Goal: Information Seeking & Learning: Learn about a topic

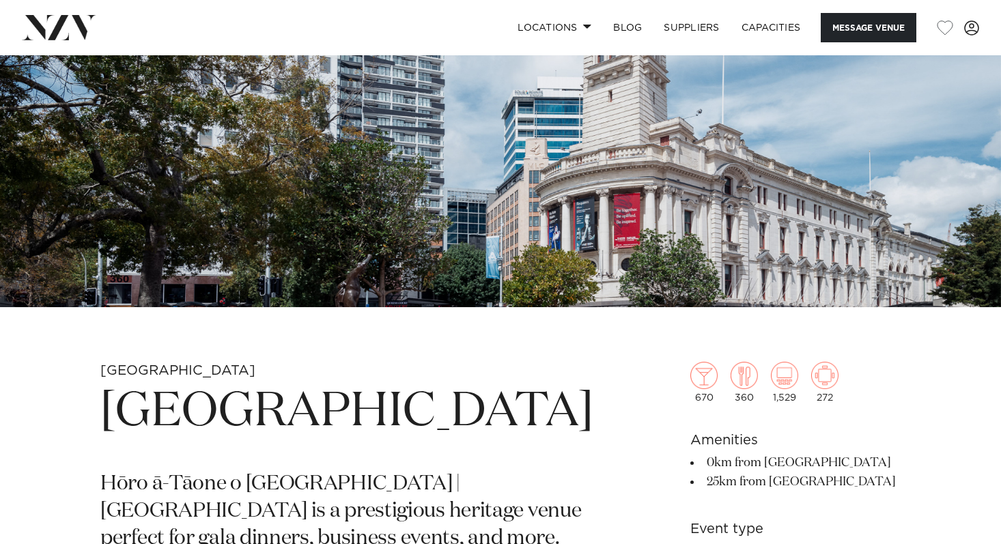
scroll to position [176, 0]
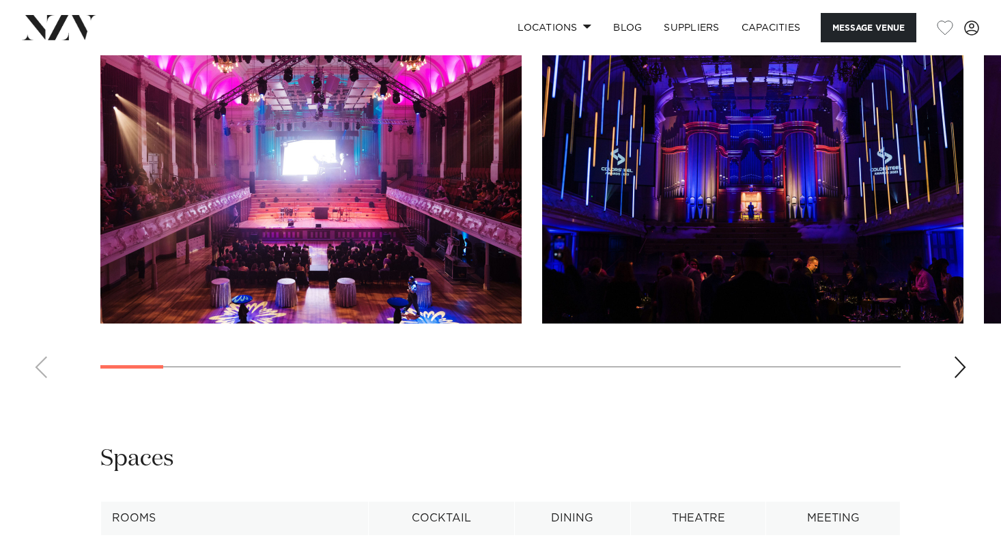
scroll to position [1272, 0]
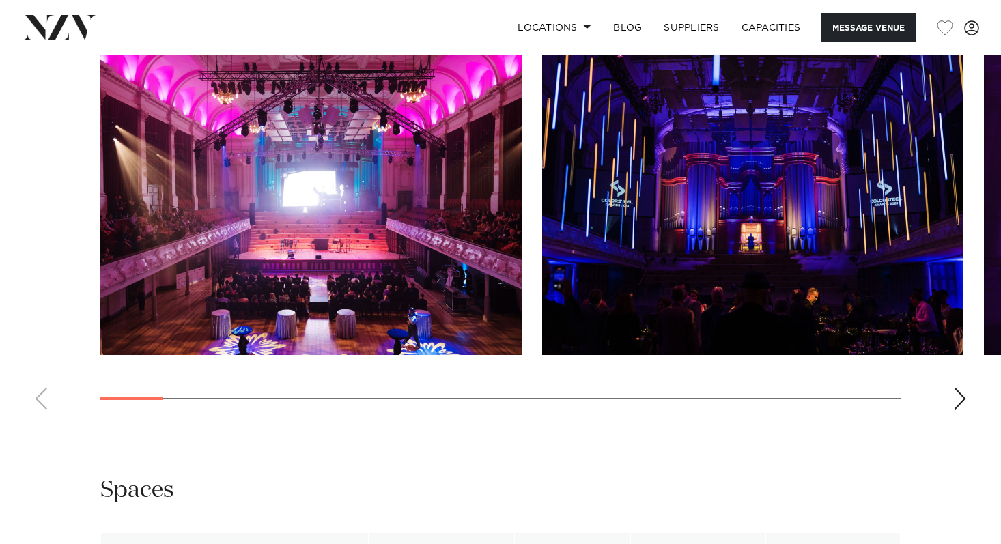
click at [412, 194] on img "1 / 23" at bounding box center [310, 200] width 421 height 309
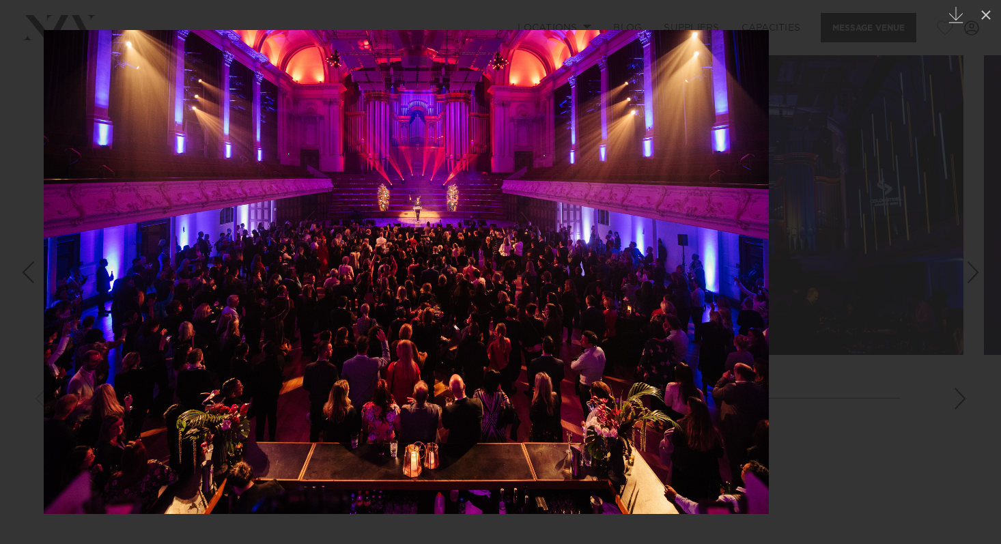
drag, startPoint x: 708, startPoint y: 273, endPoint x: 607, endPoint y: 288, distance: 102.1
click at [607, 288] on img at bounding box center [406, 272] width 725 height 484
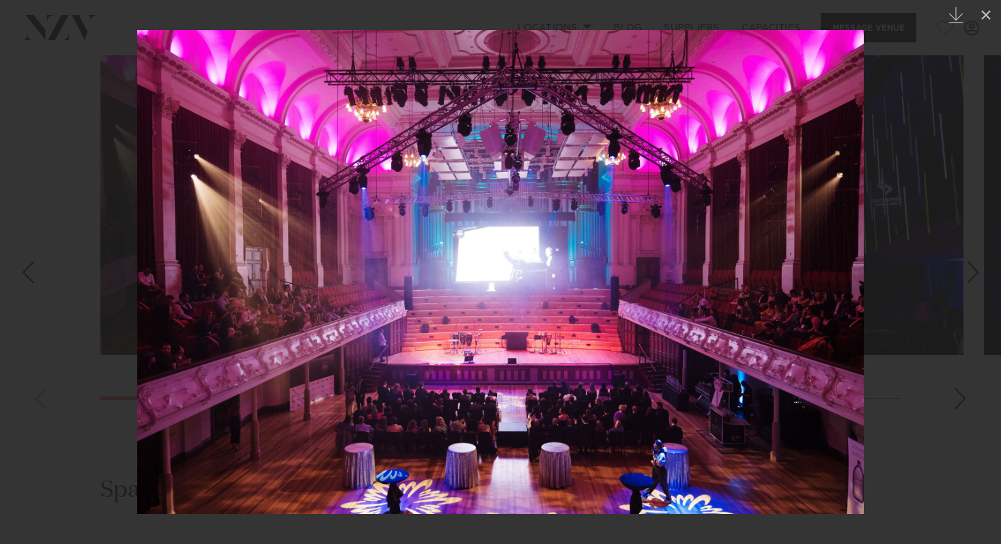
click at [649, 298] on img at bounding box center [500, 272] width 726 height 484
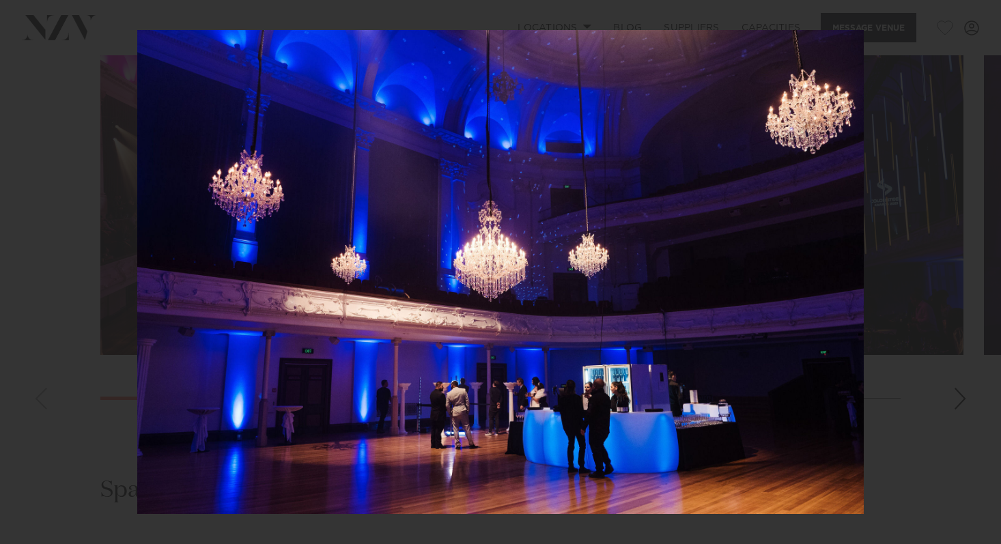
click at [636, 211] on img at bounding box center [500, 272] width 726 height 484
click at [903, 162] on div at bounding box center [500, 272] width 1001 height 544
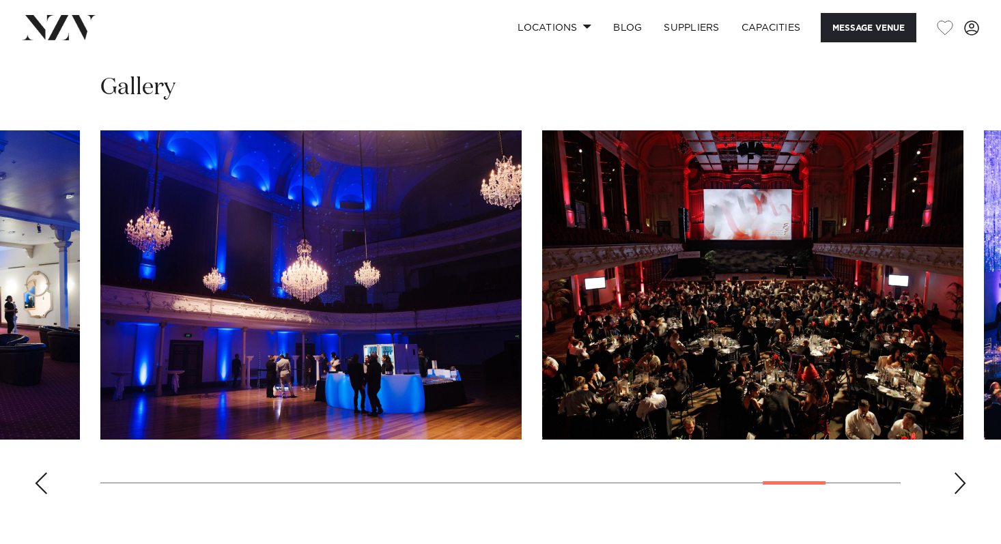
scroll to position [1194, 0]
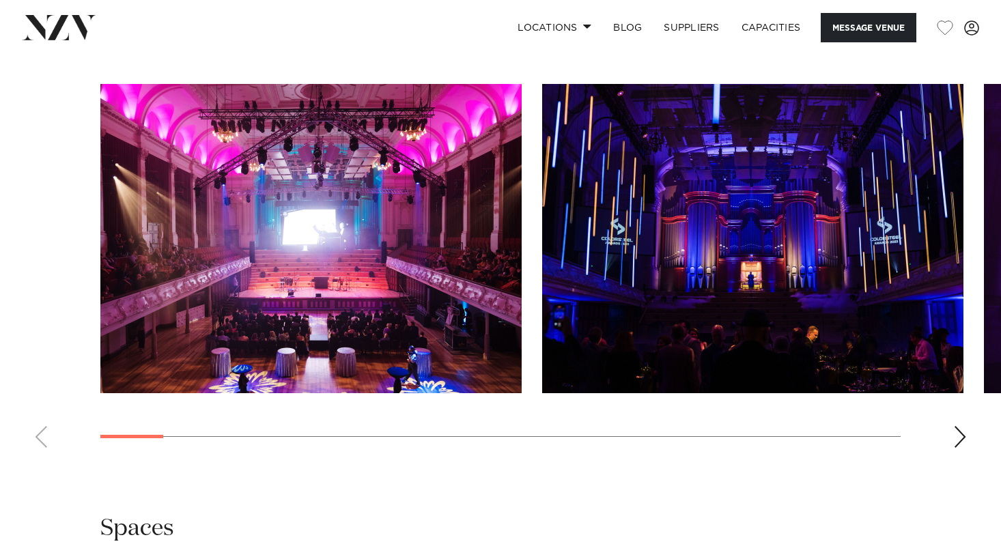
scroll to position [1244, 0]
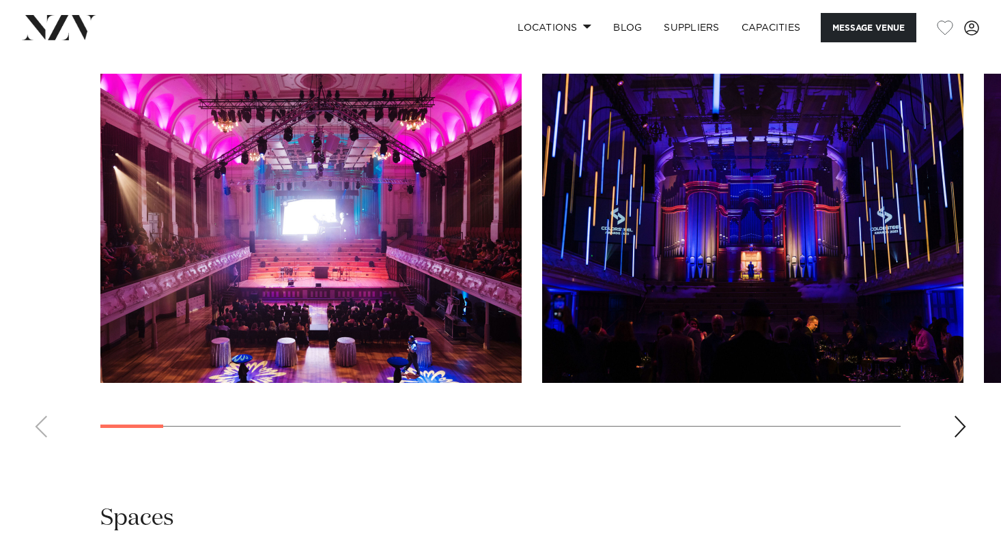
click at [382, 236] on img "1 / 23" at bounding box center [310, 228] width 421 height 309
